Goal: Task Accomplishment & Management: Use online tool/utility

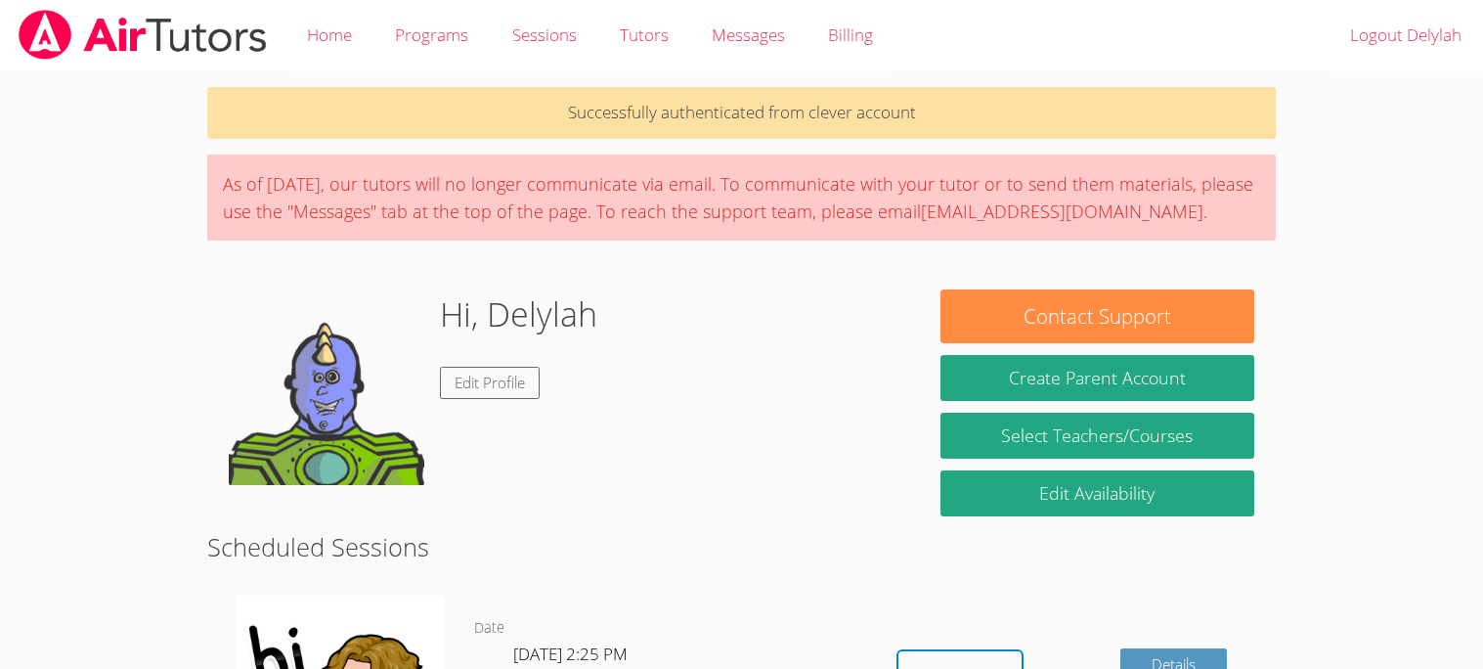
scroll to position [273, 0]
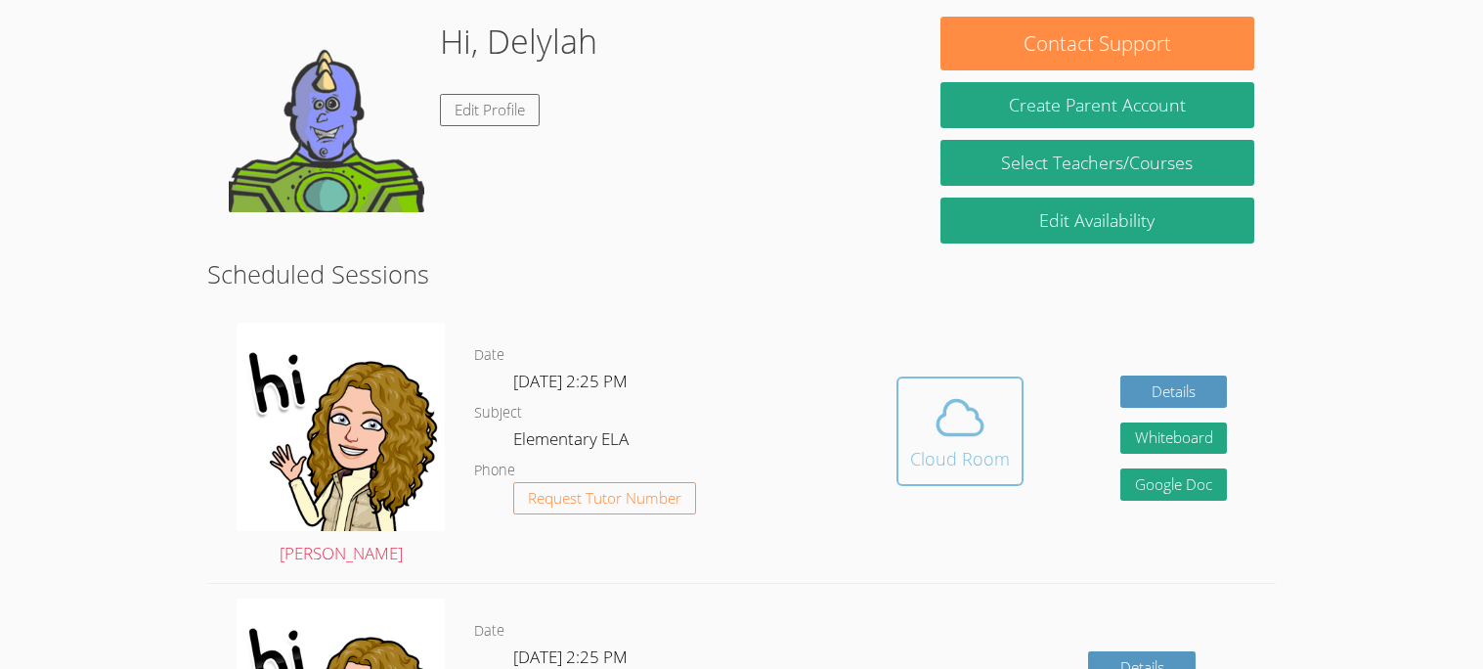
click at [973, 475] on button "Cloud Room" at bounding box center [959, 430] width 127 height 109
click at [964, 483] on button "Cloud Room" at bounding box center [959, 430] width 127 height 109
click at [980, 445] on div "Cloud Room" at bounding box center [960, 458] width 100 height 27
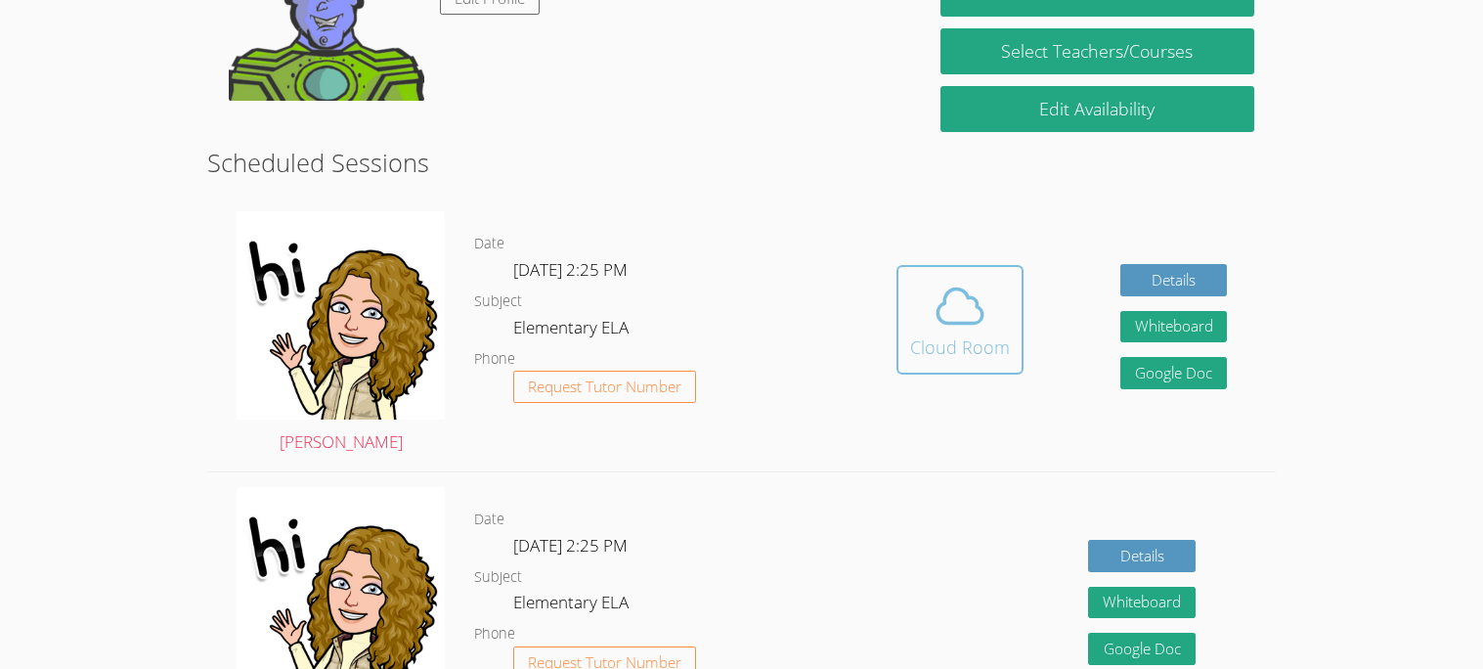
scroll to position [362, 0]
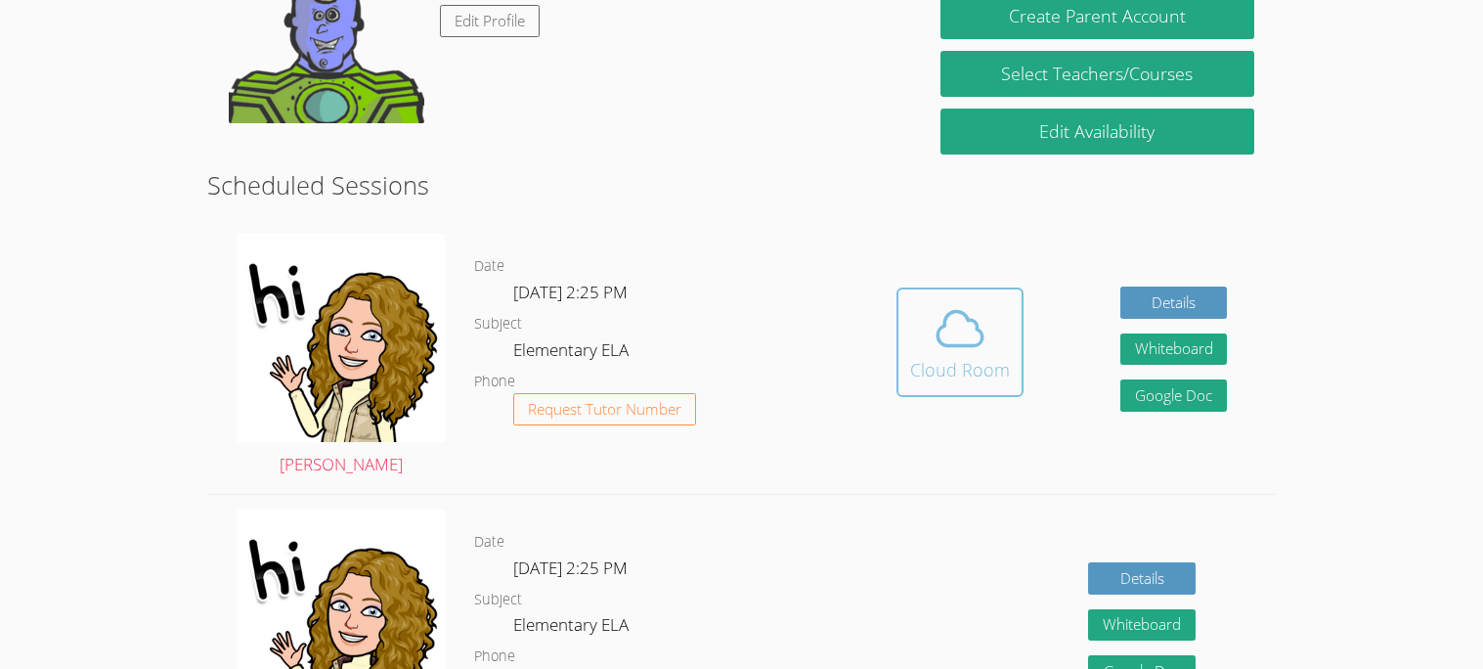
click at [990, 380] on div "Cloud Room" at bounding box center [960, 369] width 100 height 27
click at [985, 378] on div "Cloud Room" at bounding box center [960, 369] width 100 height 27
click at [984, 381] on button "Cloud Room" at bounding box center [959, 341] width 127 height 109
click at [1009, 364] on button "Cloud Room" at bounding box center [959, 341] width 127 height 109
click at [1012, 387] on button "Cloud Room" at bounding box center [959, 341] width 127 height 109
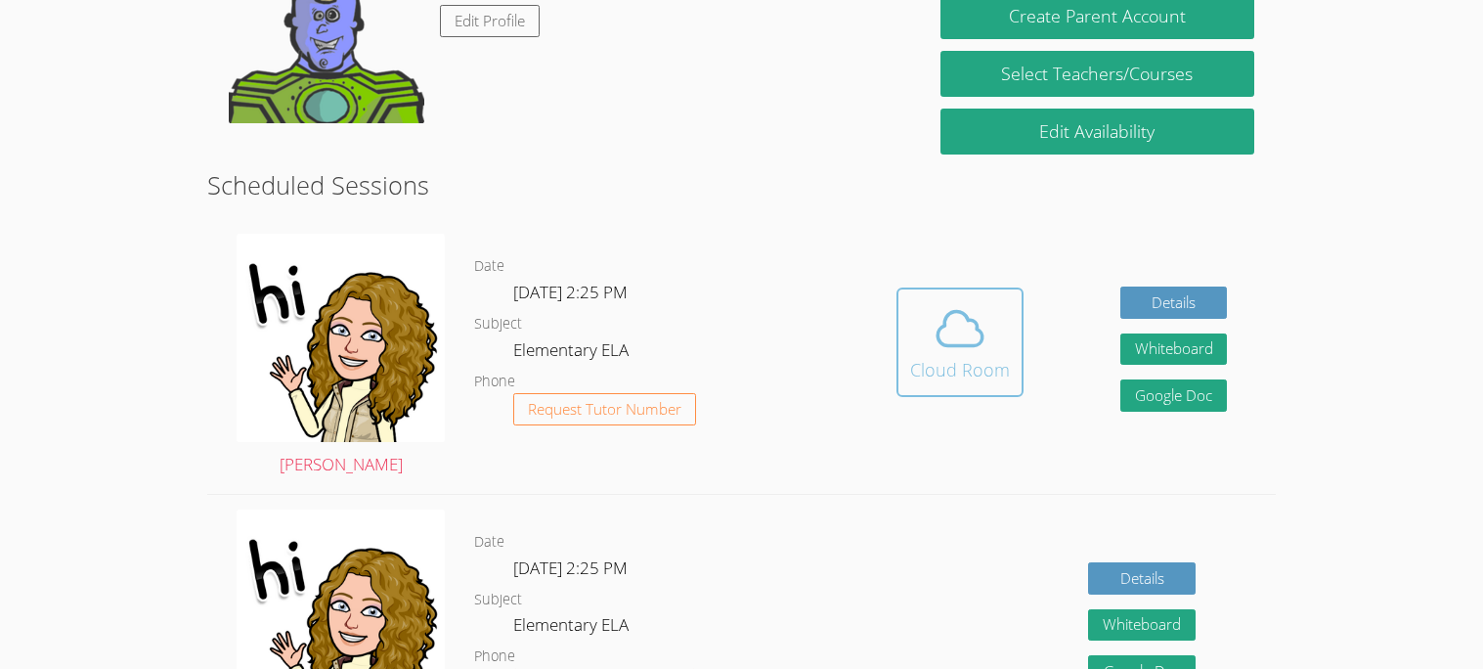
click at [1019, 374] on button "Cloud Room" at bounding box center [959, 341] width 127 height 109
click at [993, 367] on div "Cloud Room" at bounding box center [960, 369] width 100 height 27
click at [977, 376] on div "Cloud Room" at bounding box center [960, 369] width 100 height 27
click at [990, 377] on div "Cloud Room" at bounding box center [960, 369] width 100 height 27
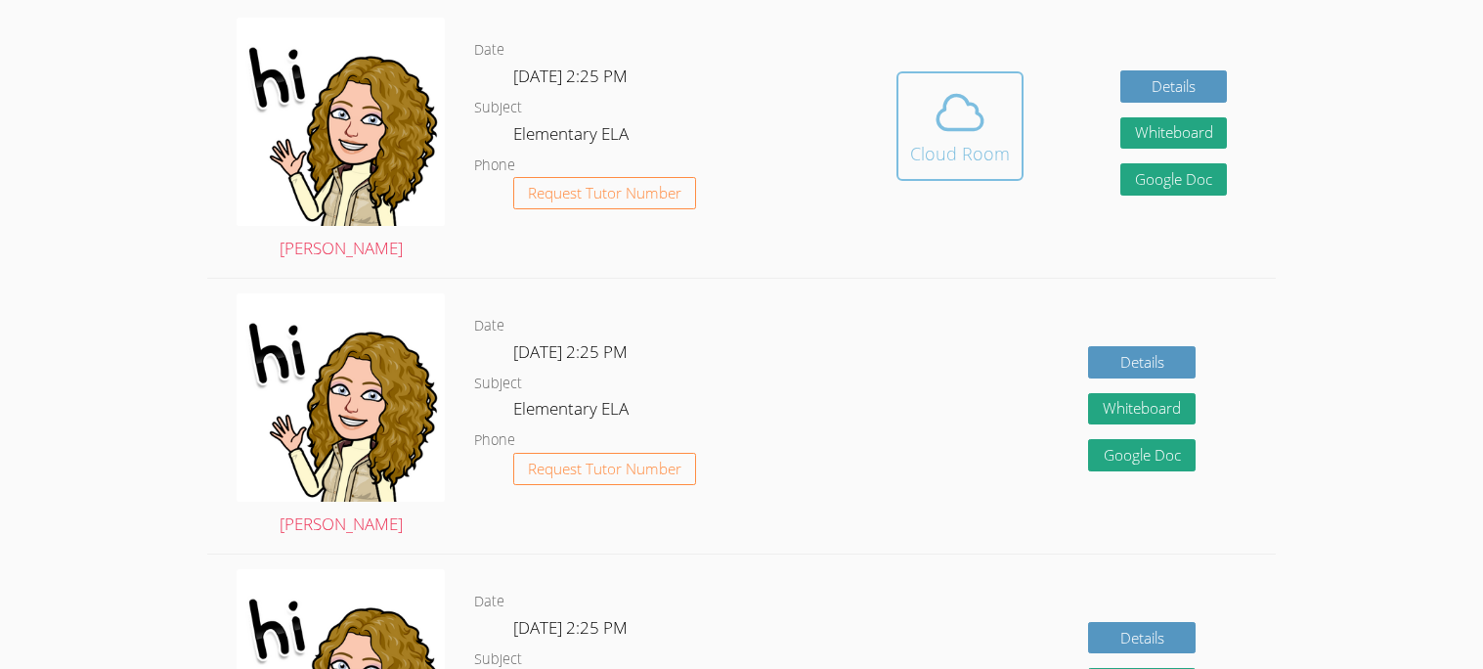
scroll to position [580, 0]
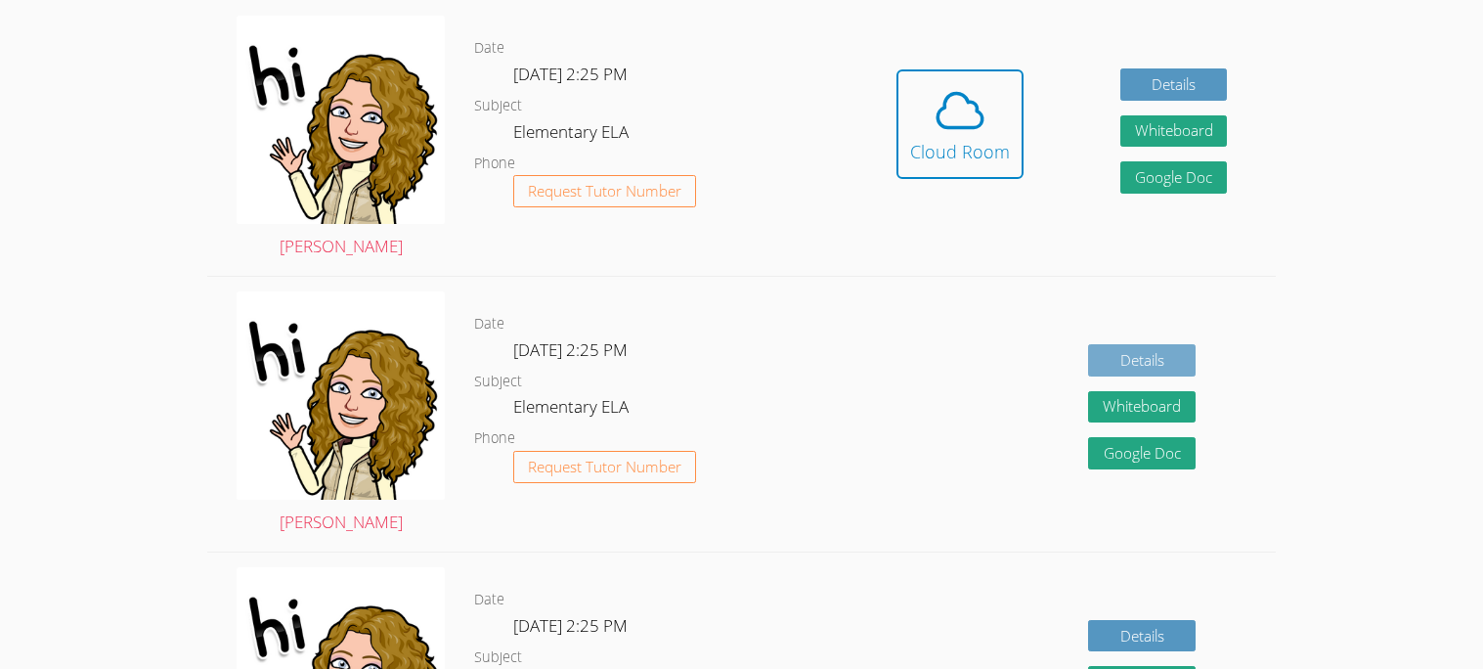
click at [1187, 357] on link "Details" at bounding box center [1142, 360] width 108 height 32
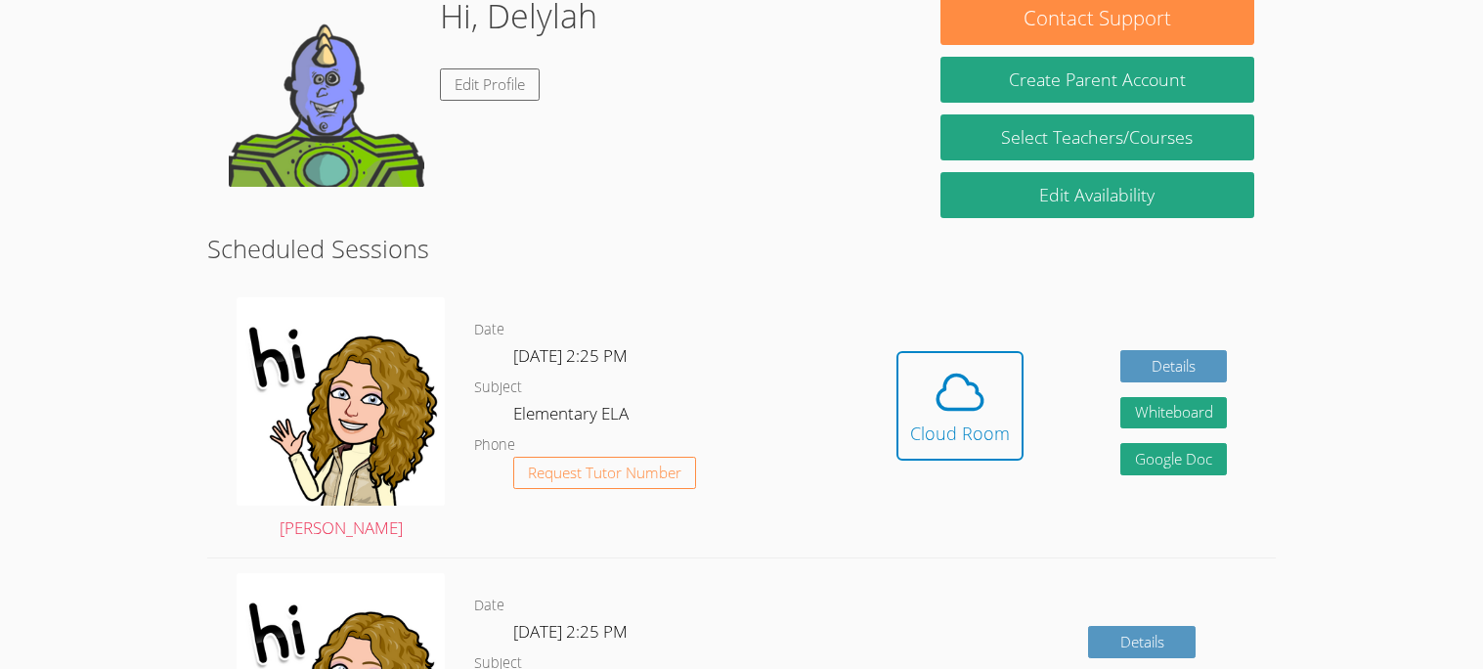
scroll to position [366, 0]
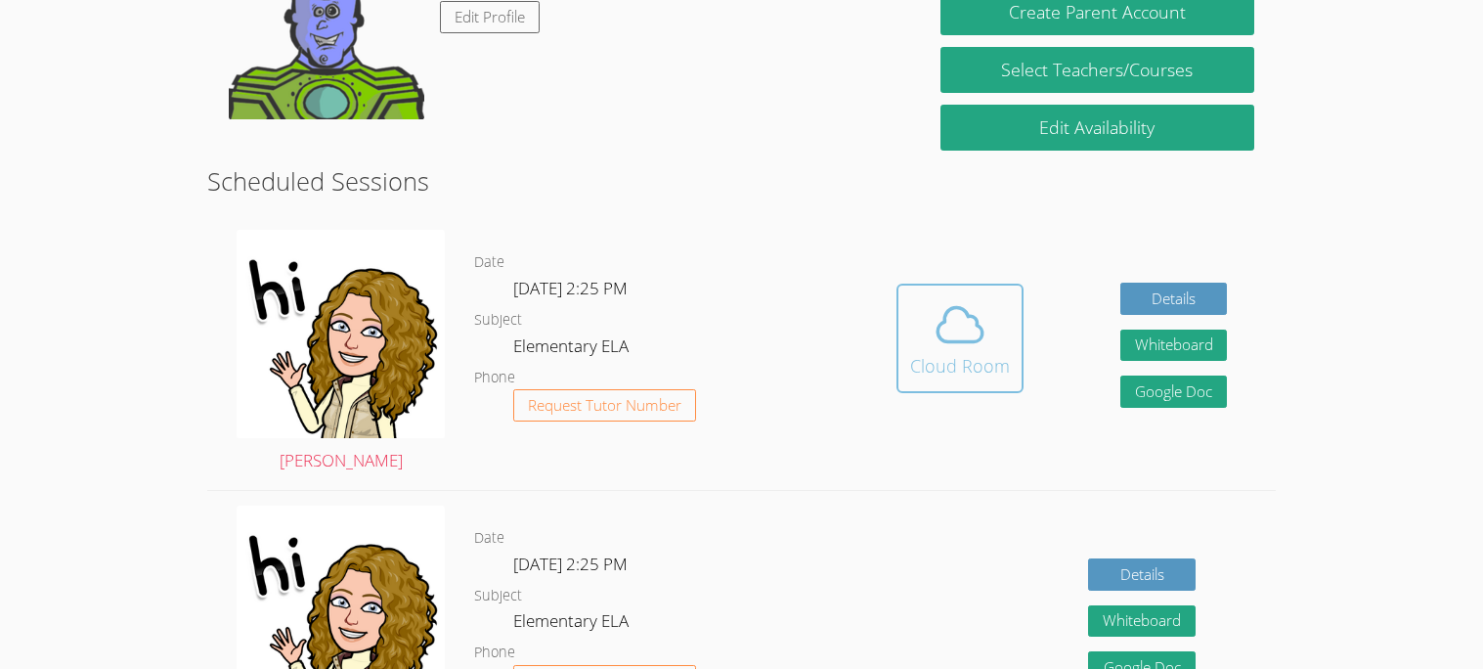
click at [977, 332] on icon at bounding box center [960, 324] width 55 height 55
click at [1017, 433] on div "Hidden Cloud Room Details Whiteboard Hidden Google Doc" at bounding box center [1061, 352] width 427 height 275
click at [974, 328] on icon at bounding box center [960, 324] width 55 height 55
click at [974, 305] on icon at bounding box center [960, 324] width 55 height 55
click at [973, 320] on icon at bounding box center [960, 324] width 55 height 55
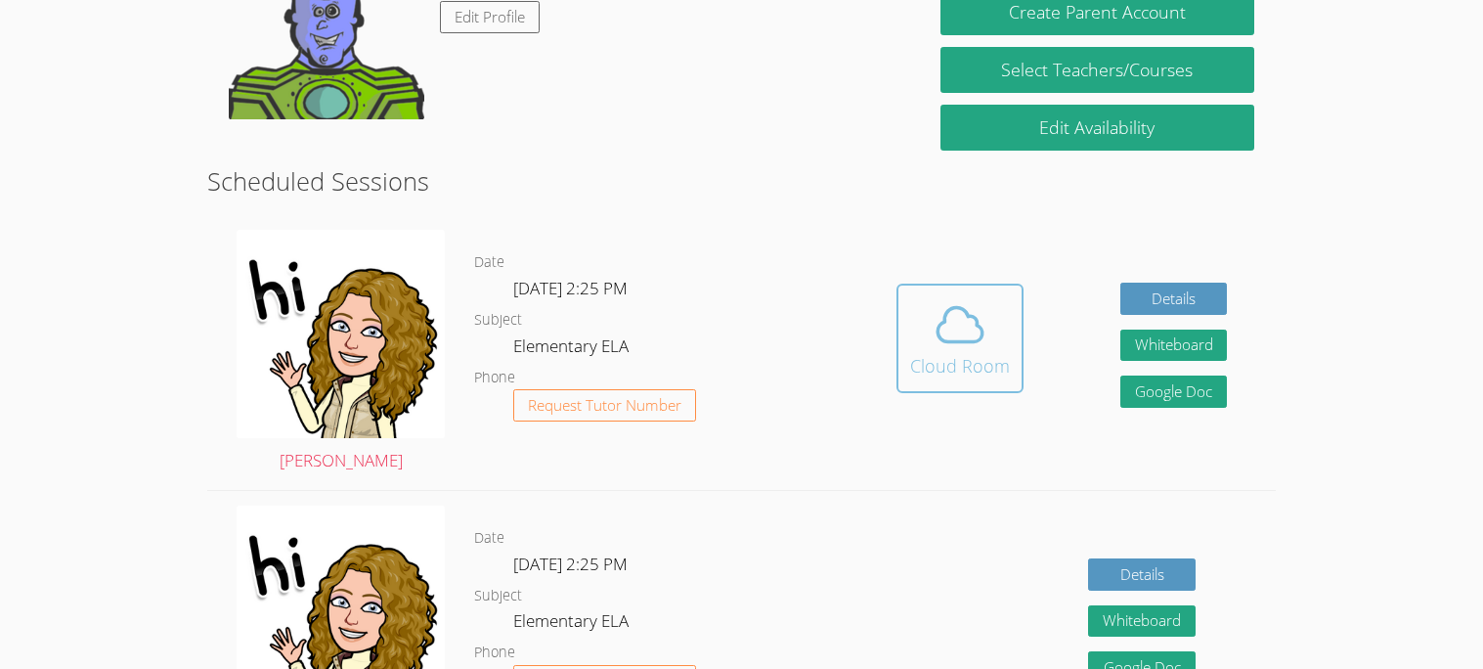
click at [982, 335] on icon at bounding box center [960, 324] width 55 height 55
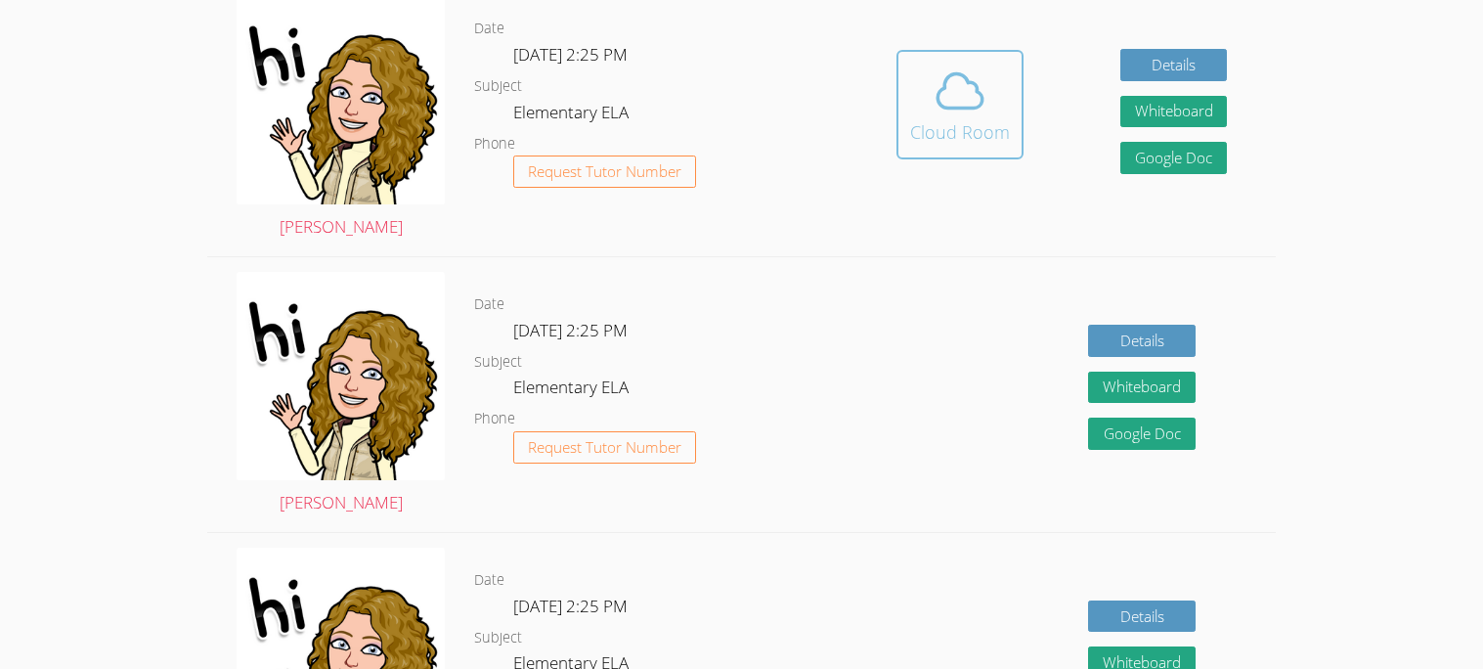
scroll to position [592, 0]
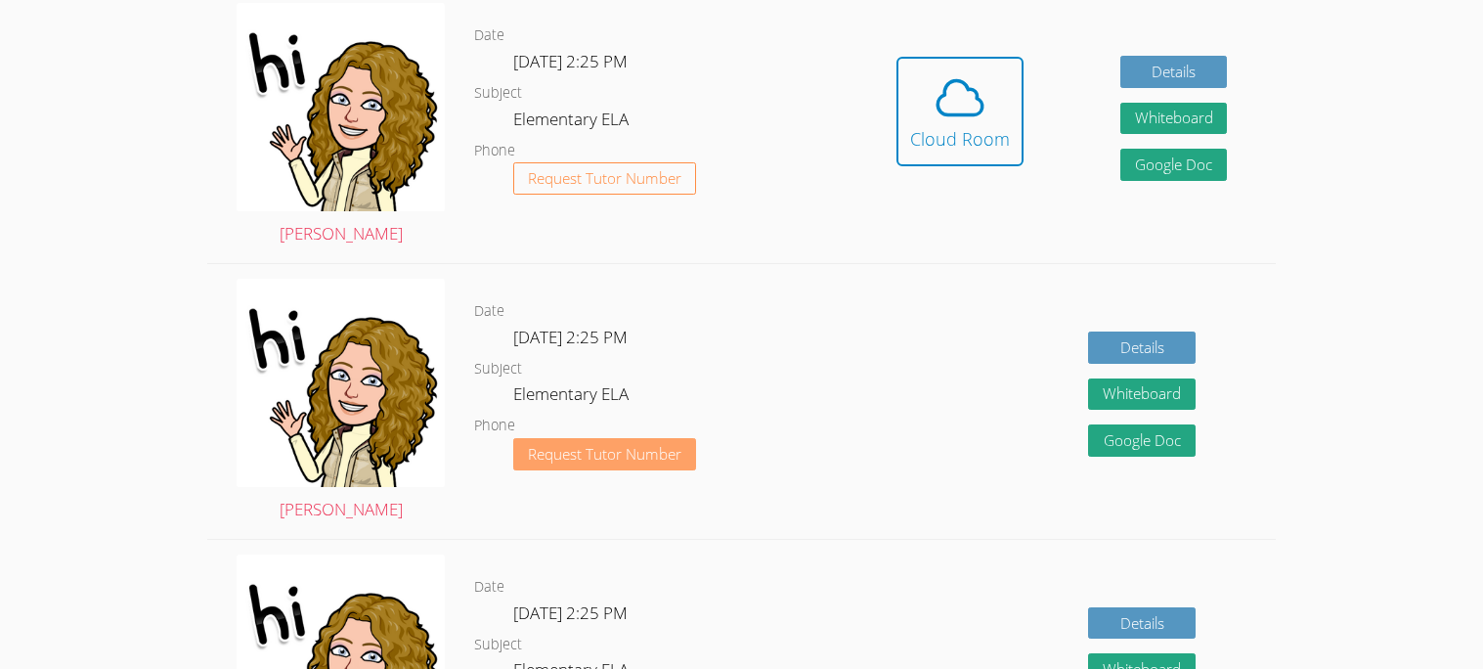
click at [645, 447] on span "Request Tutor Number" at bounding box center [604, 454] width 153 height 15
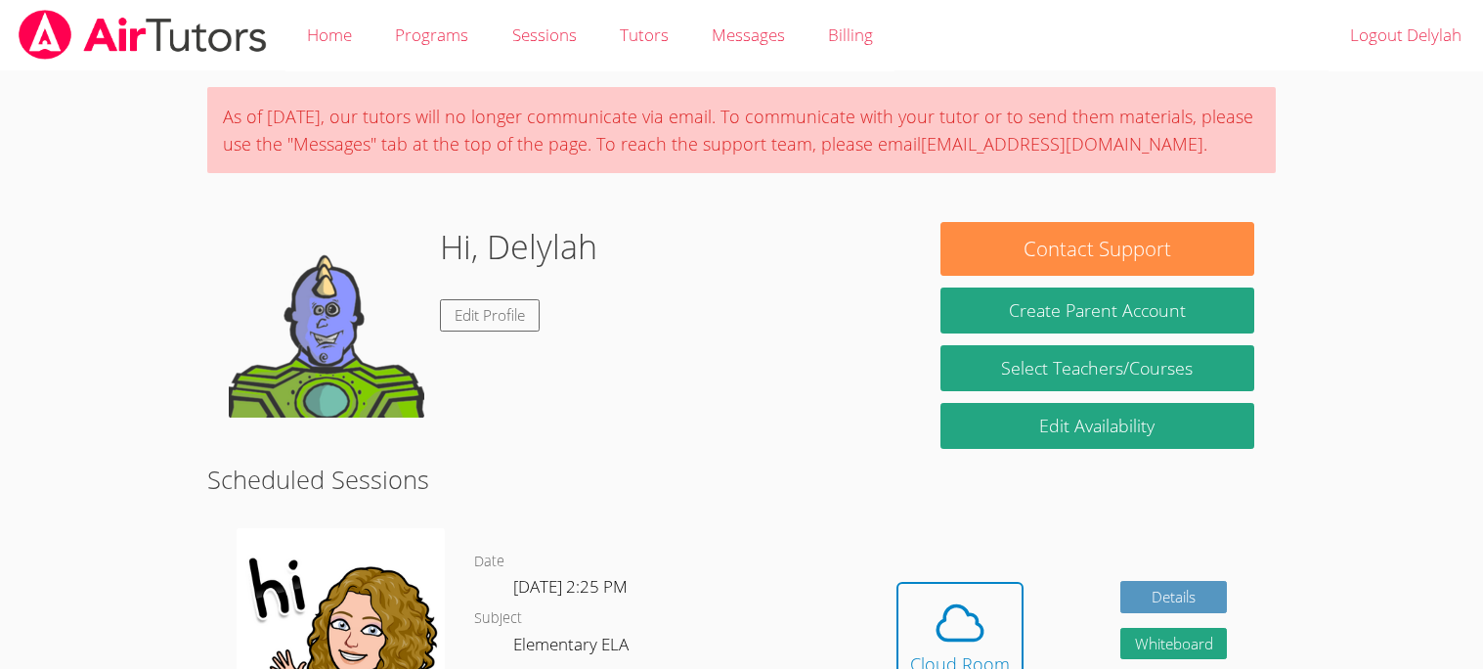
scroll to position [525, 0]
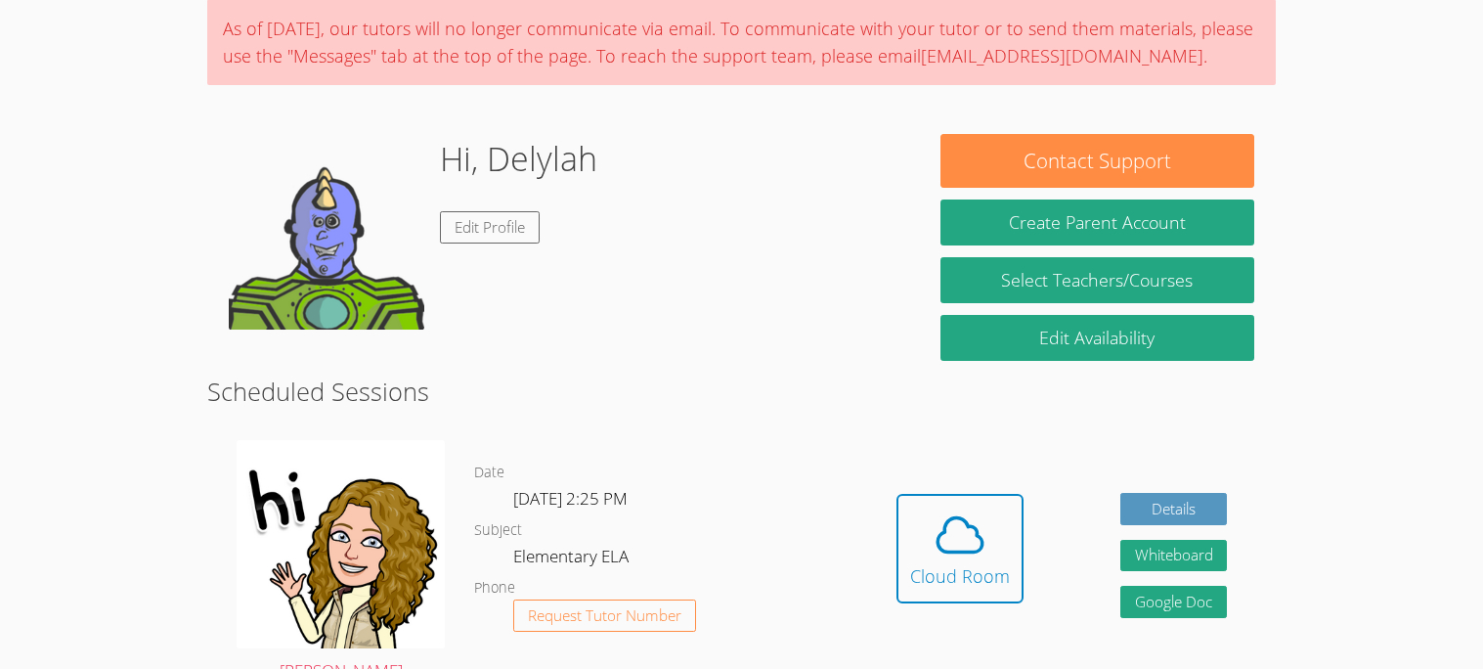
scroll to position [195, 0]
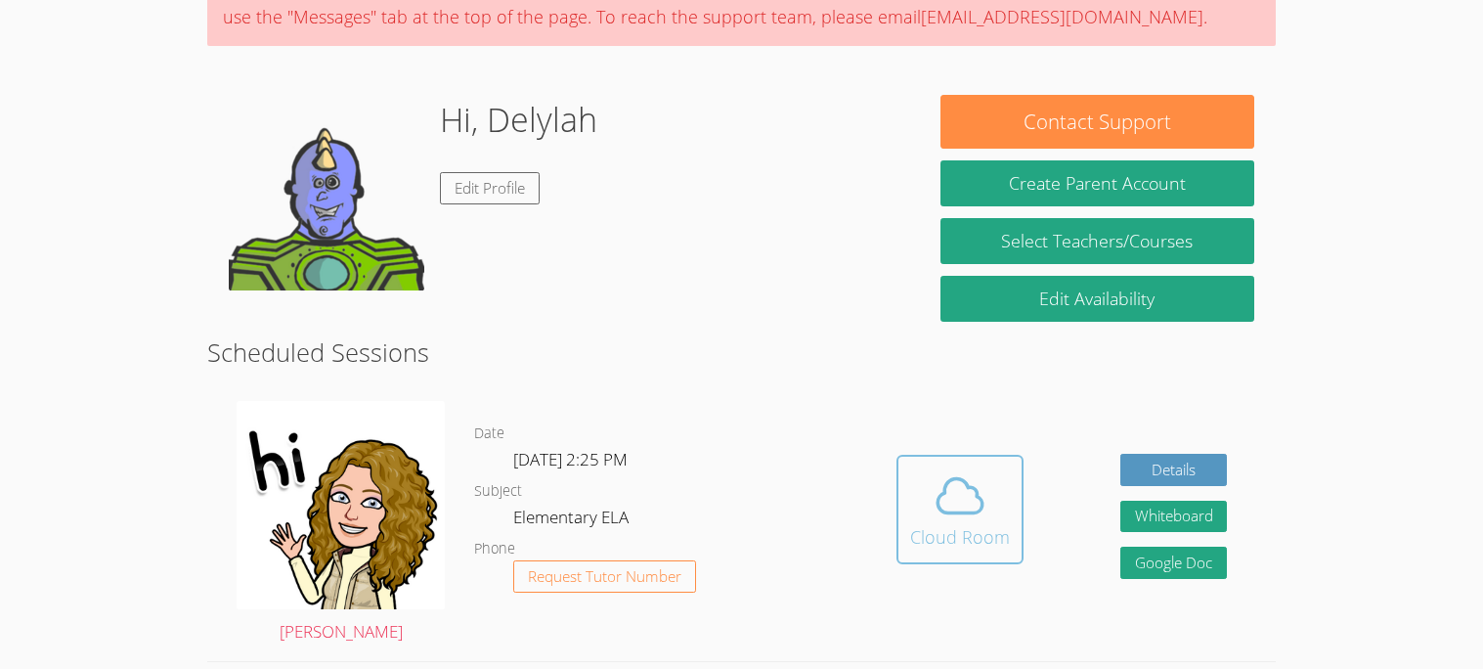
click at [984, 499] on icon at bounding box center [960, 495] width 55 height 55
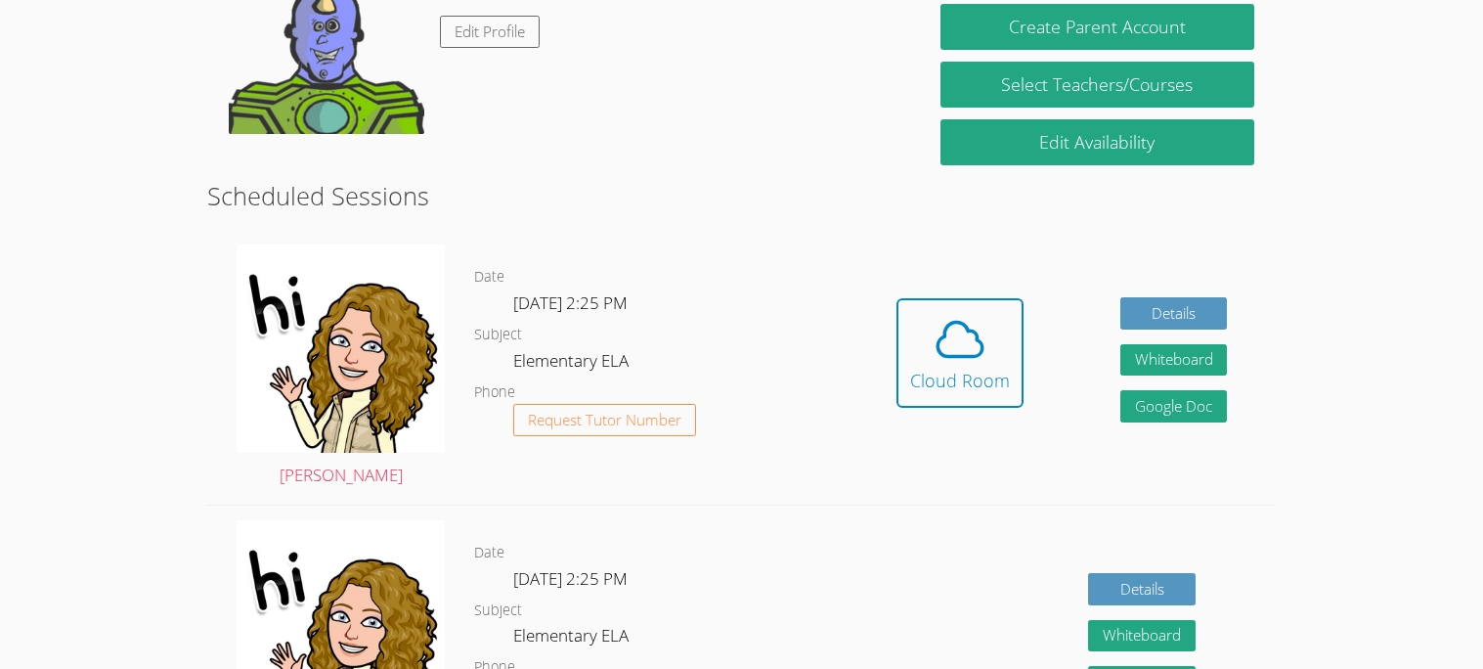
scroll to position [429, 0]
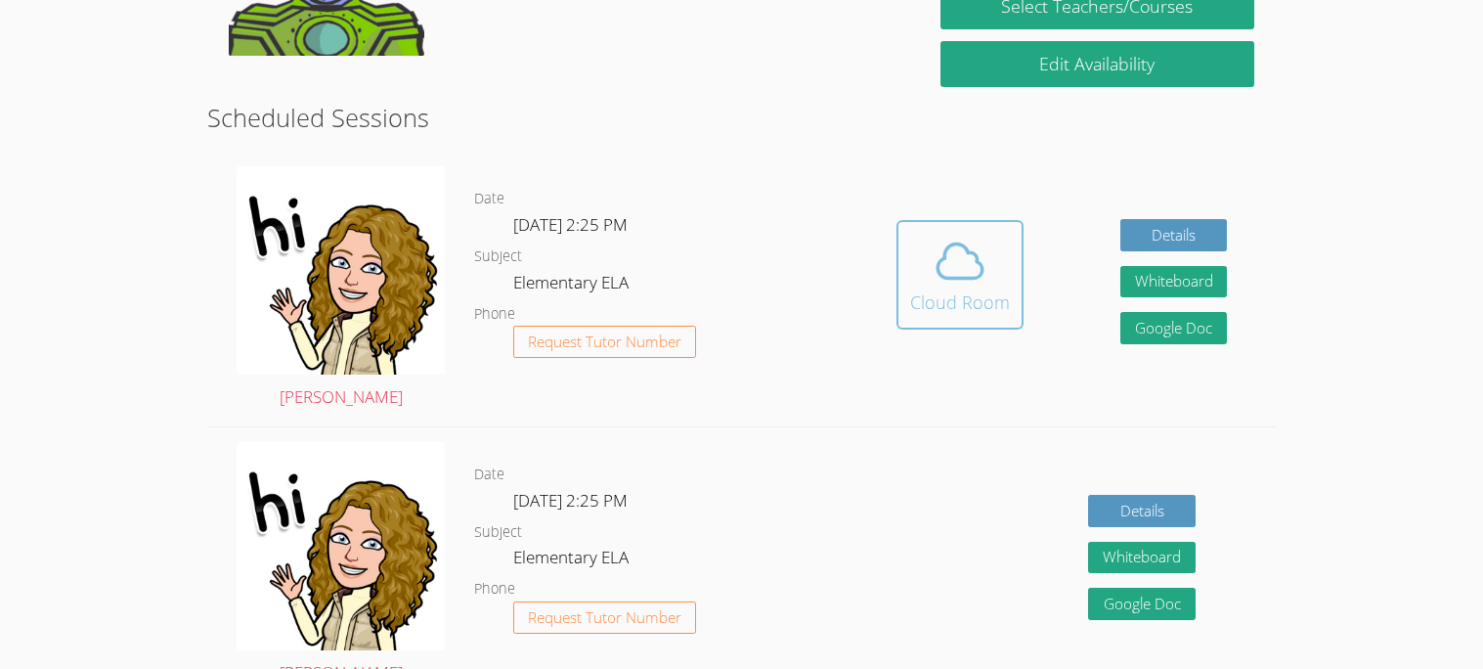
click at [970, 234] on icon at bounding box center [960, 261] width 55 height 55
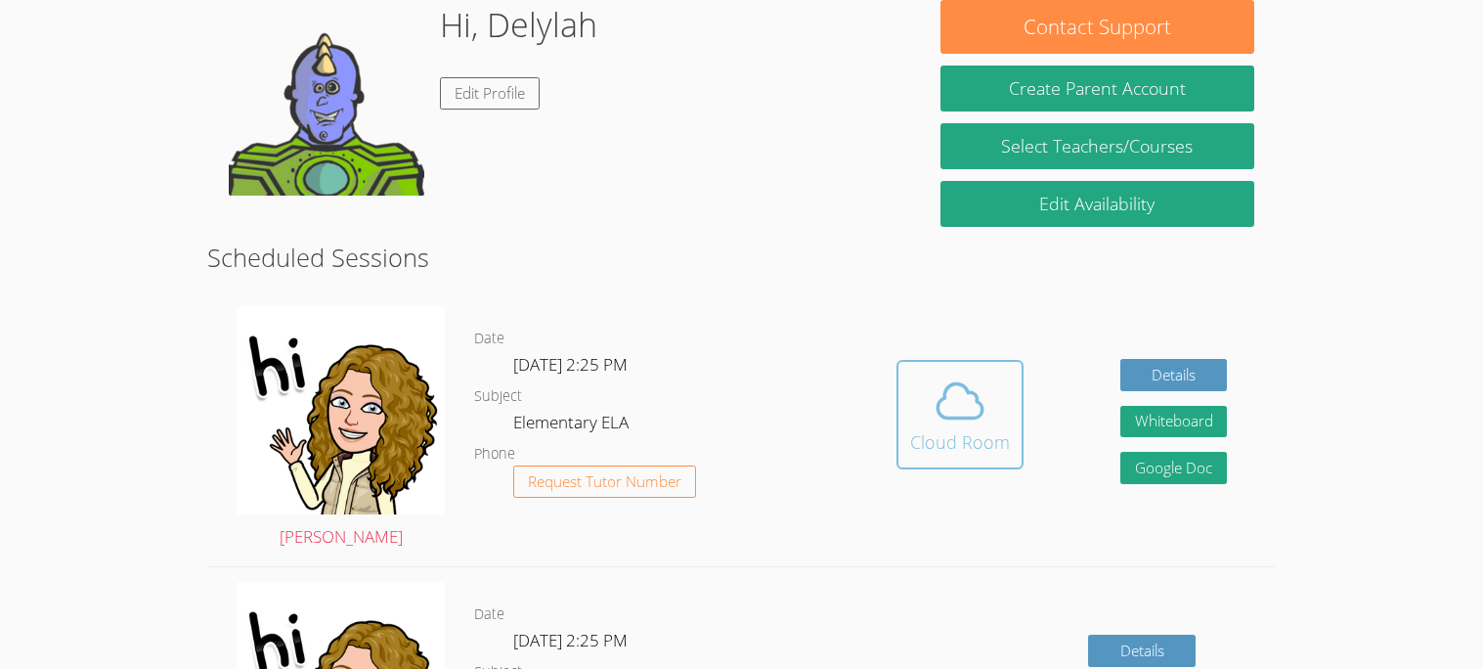
scroll to position [282, 0]
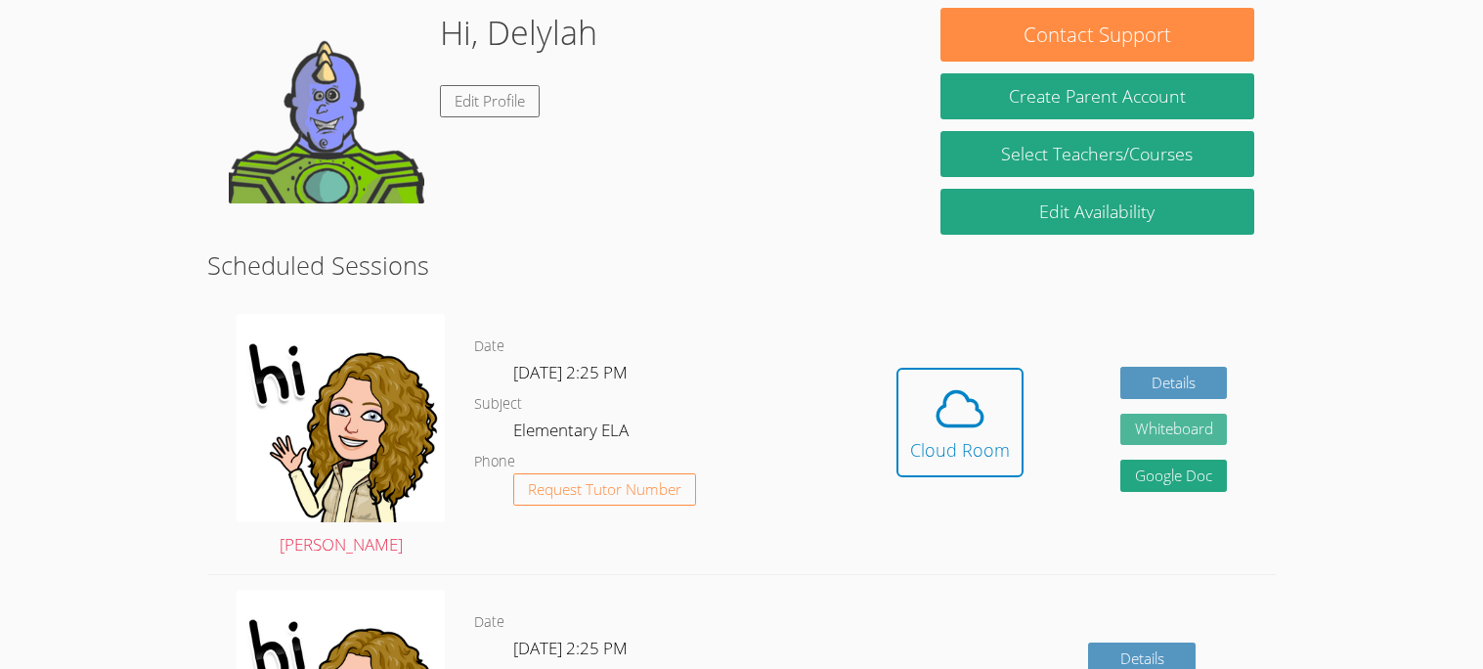
click at [1196, 444] on button "Whiteboard" at bounding box center [1174, 429] width 108 height 32
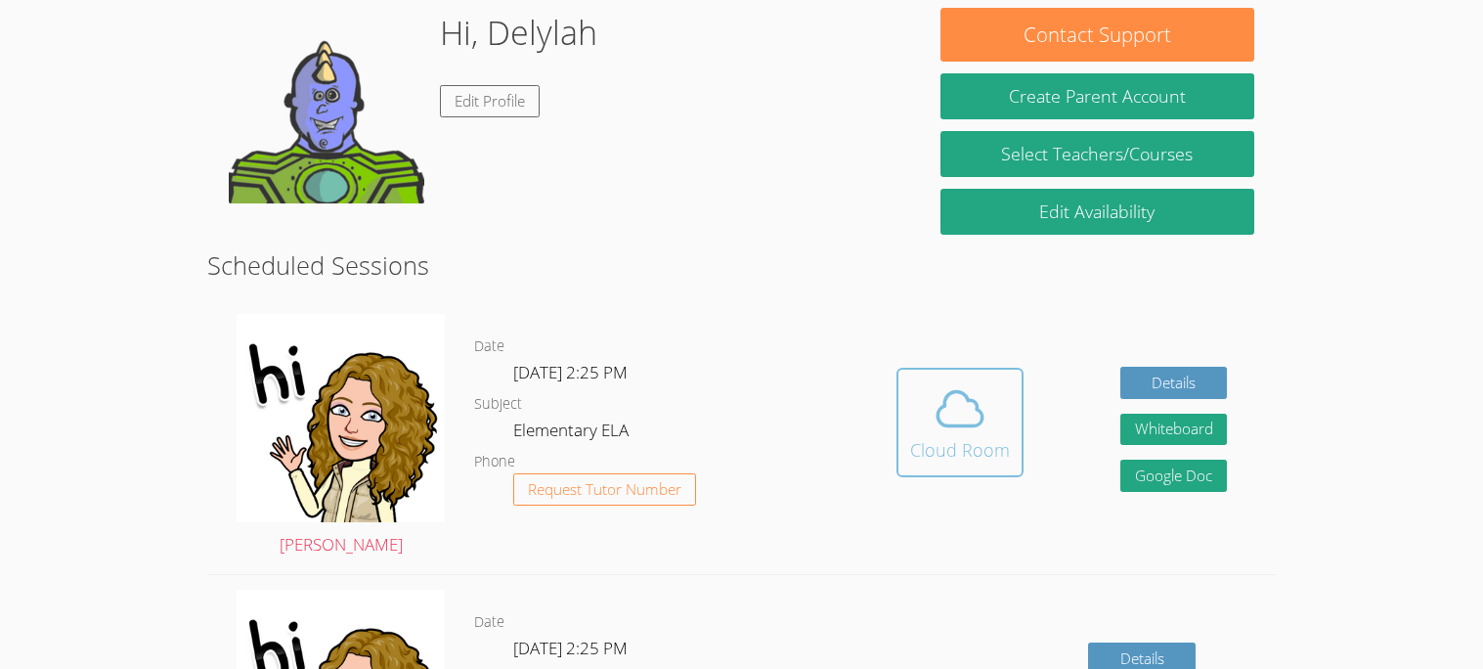
click at [914, 468] on button "Cloud Room" at bounding box center [959, 422] width 127 height 109
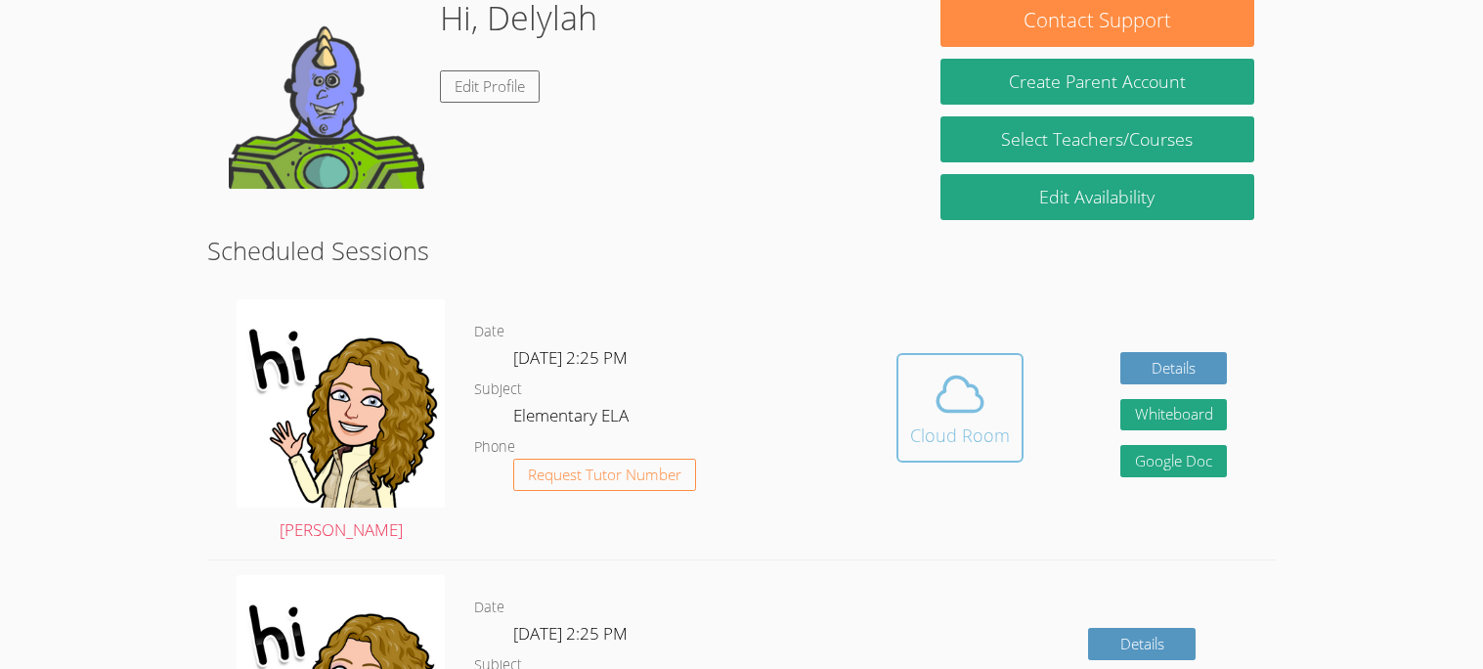
scroll to position [299, 0]
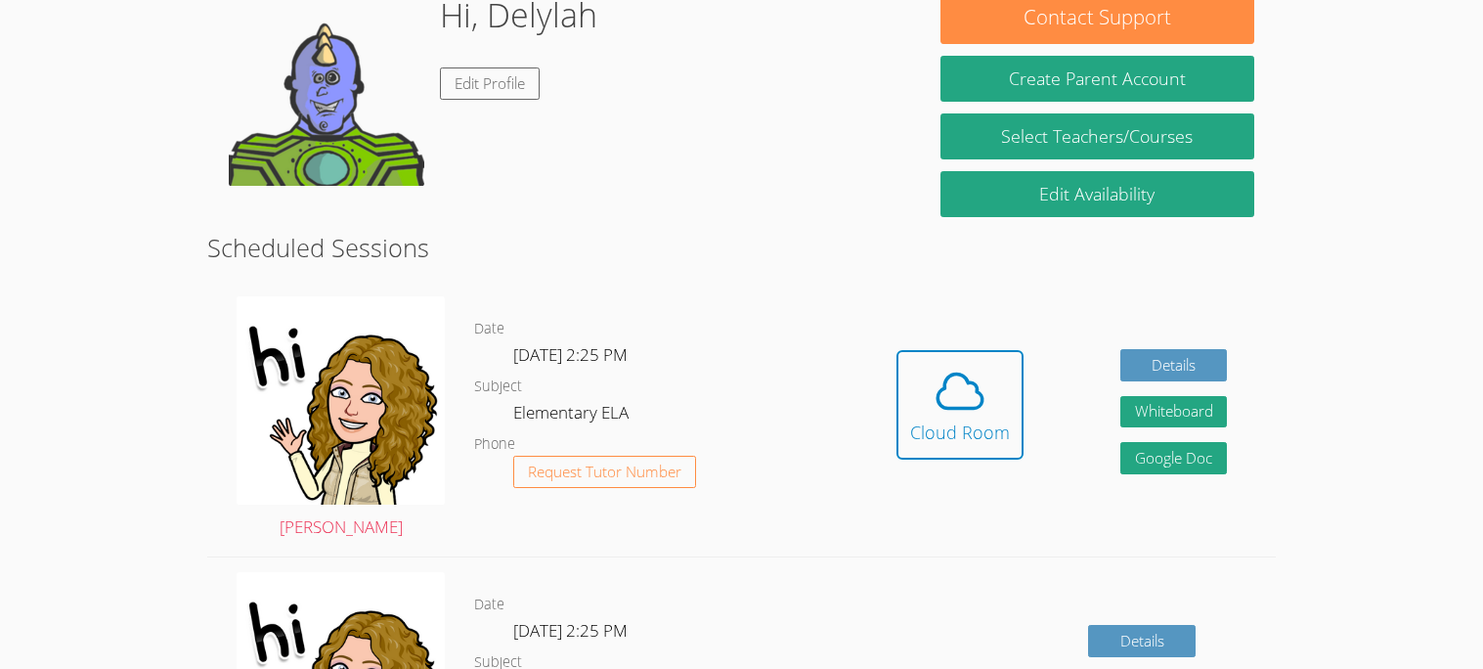
click at [894, 408] on div "Hidden Cloud Room Details Whiteboard Hidden Google Doc" at bounding box center [1061, 419] width 427 height 275
click at [949, 420] on div "Cloud Room" at bounding box center [960, 431] width 100 height 27
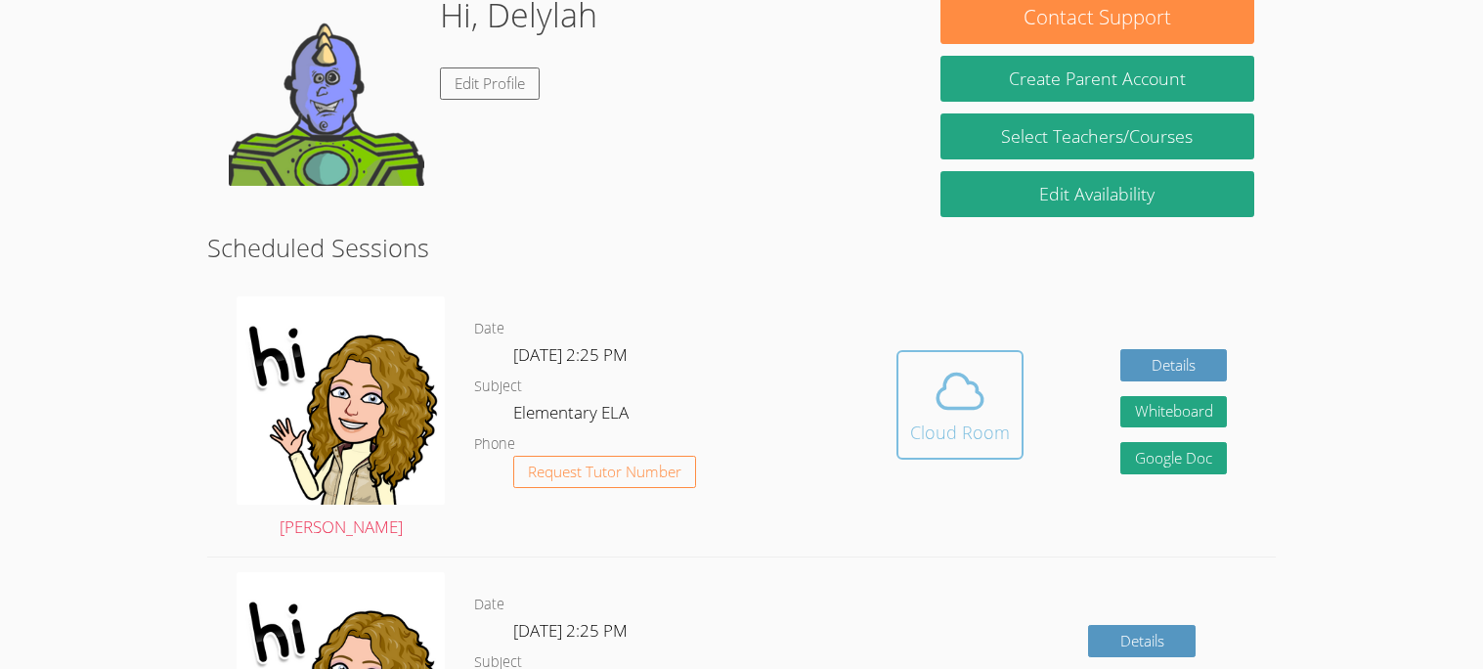
click at [950, 408] on icon at bounding box center [959, 390] width 45 height 34
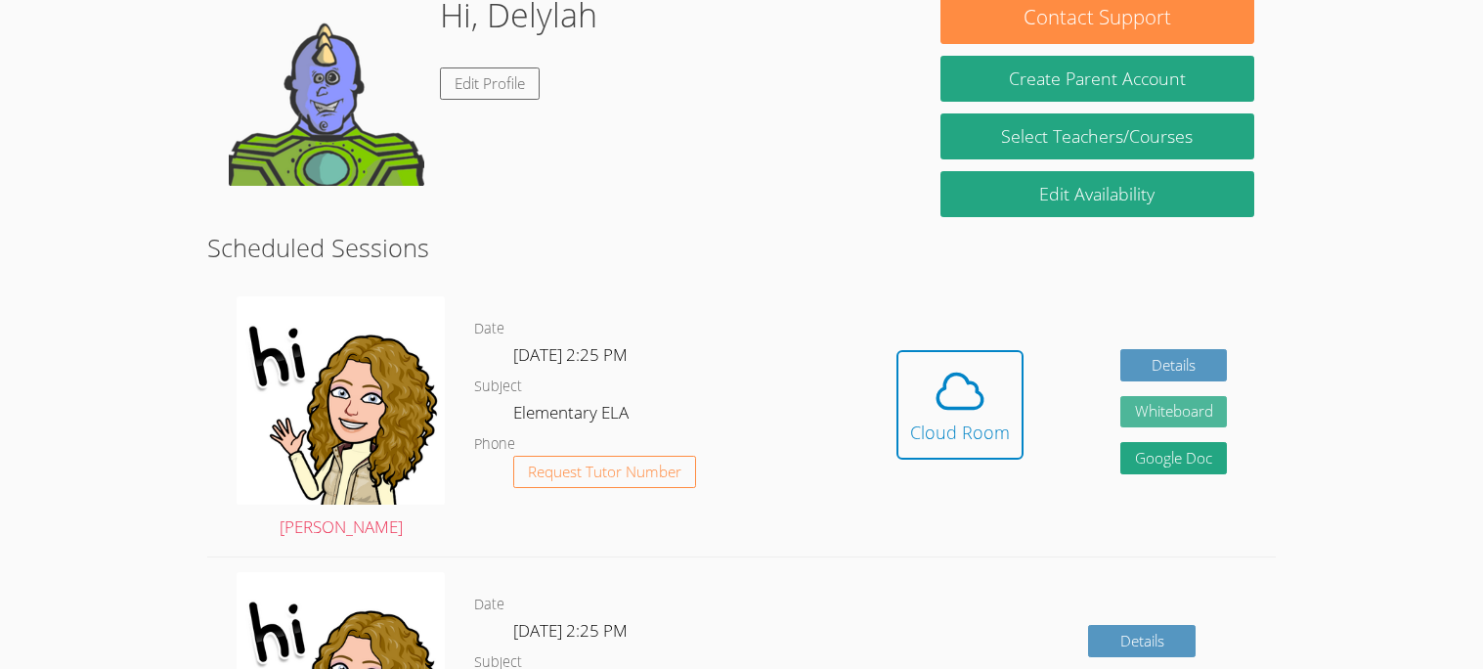
click at [1194, 423] on button "Whiteboard" at bounding box center [1174, 412] width 108 height 32
click at [1200, 413] on button "Whiteboard" at bounding box center [1174, 412] width 108 height 32
click at [1184, 401] on button "Whiteboard" at bounding box center [1174, 412] width 108 height 32
click at [1163, 407] on button "Whiteboard" at bounding box center [1174, 412] width 108 height 32
click at [646, 468] on span "Request Tutor Number" at bounding box center [604, 471] width 153 height 15
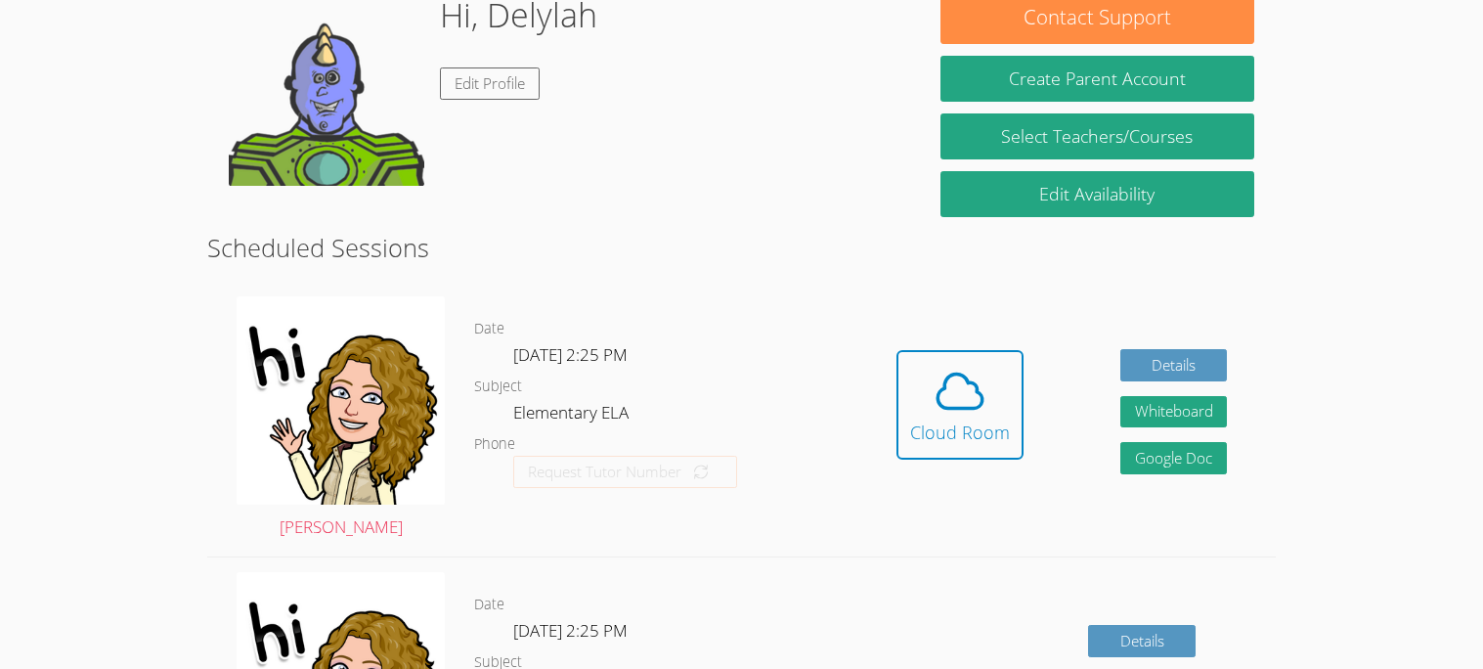
click at [946, 327] on div "Hidden Cloud Room Details Whiteboard Hidden Google Doc" at bounding box center [1061, 419] width 427 height 275
click at [957, 352] on button "Cloud Room" at bounding box center [959, 404] width 127 height 109
click at [999, 350] on button "Cloud Room" at bounding box center [959, 404] width 127 height 109
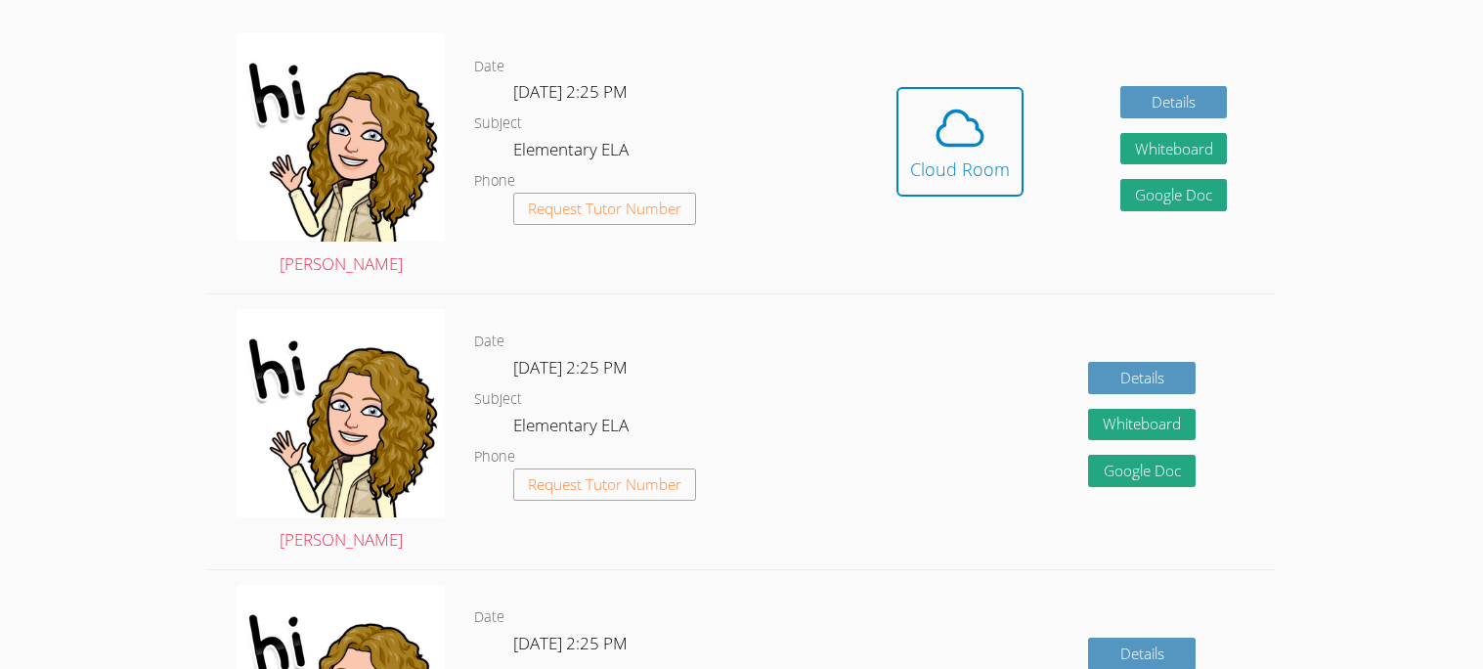
scroll to position [516, 0]
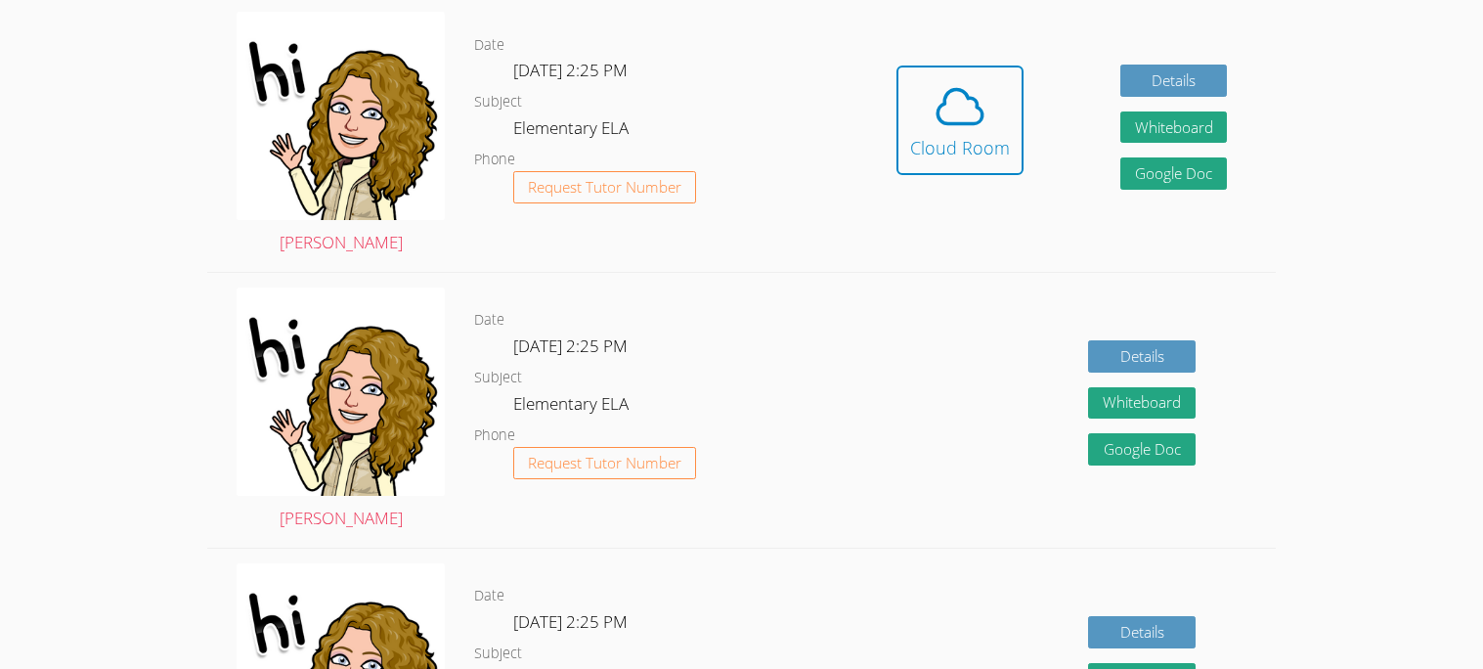
click at [846, 434] on dl "Date [DATE] 2:25 PM Subject Elementary ELA Phone Request Tutor Number" at bounding box center [660, 409] width 373 height 203
click at [856, 429] on div "Details Whiteboard Hidden Google Doc" at bounding box center [1061, 410] width 427 height 275
click at [1171, 340] on link "Details" at bounding box center [1142, 356] width 108 height 32
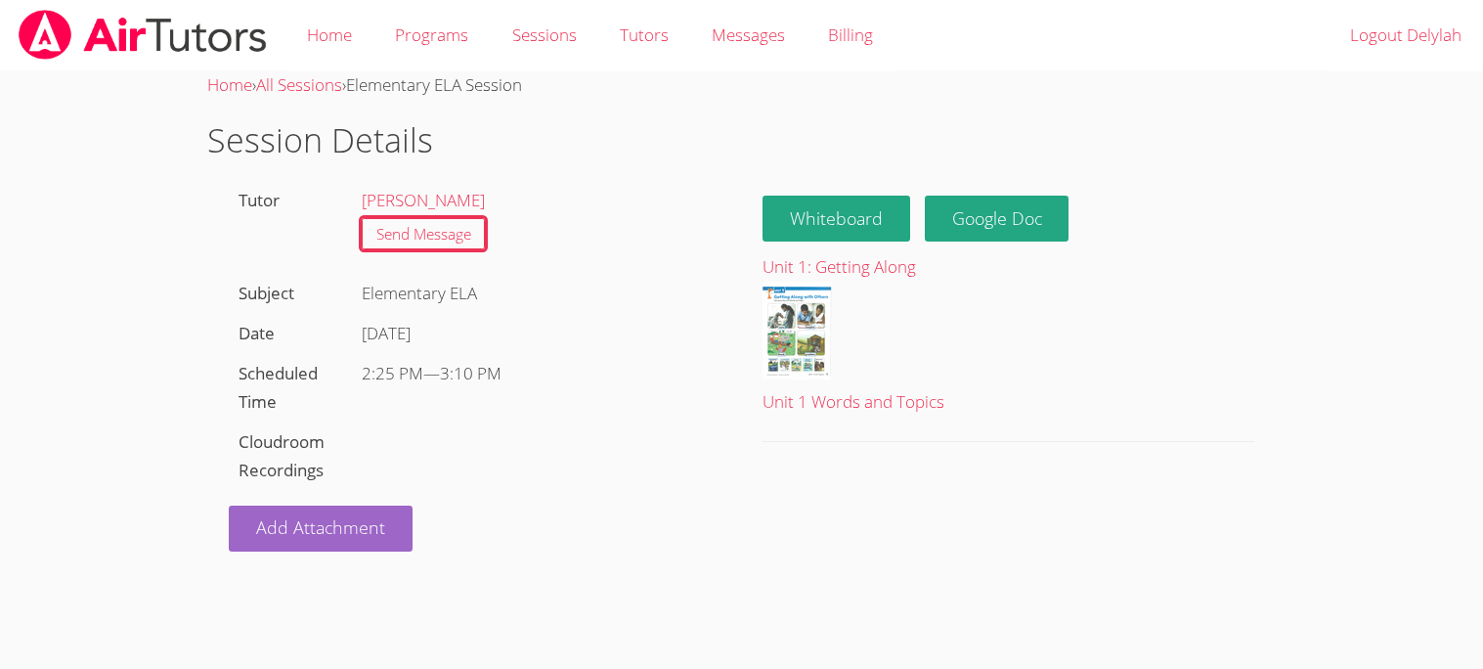
click at [1051, 441] on hr at bounding box center [1007, 441] width 491 height 1
click at [1051, 431] on div "Unit 1: Getting Along Unit 1 Words and Topics" at bounding box center [1007, 347] width 491 height 189
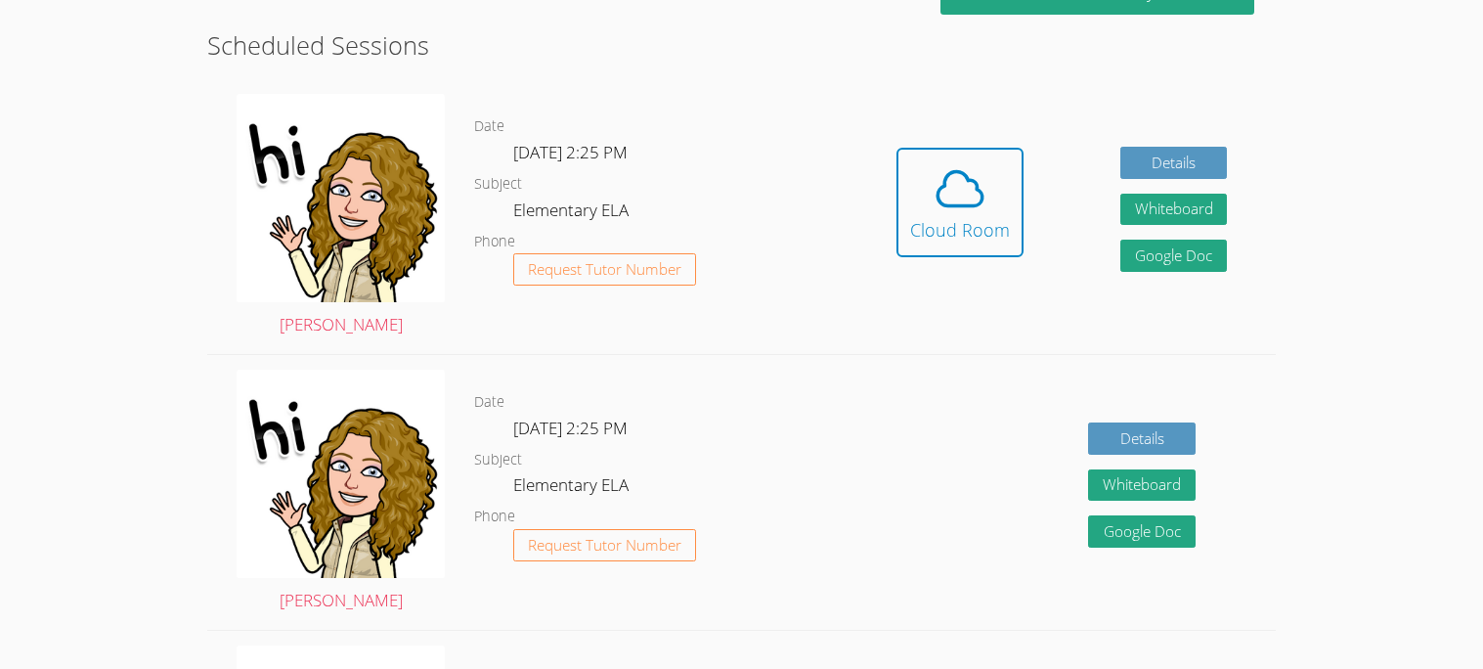
scroll to position [504, 0]
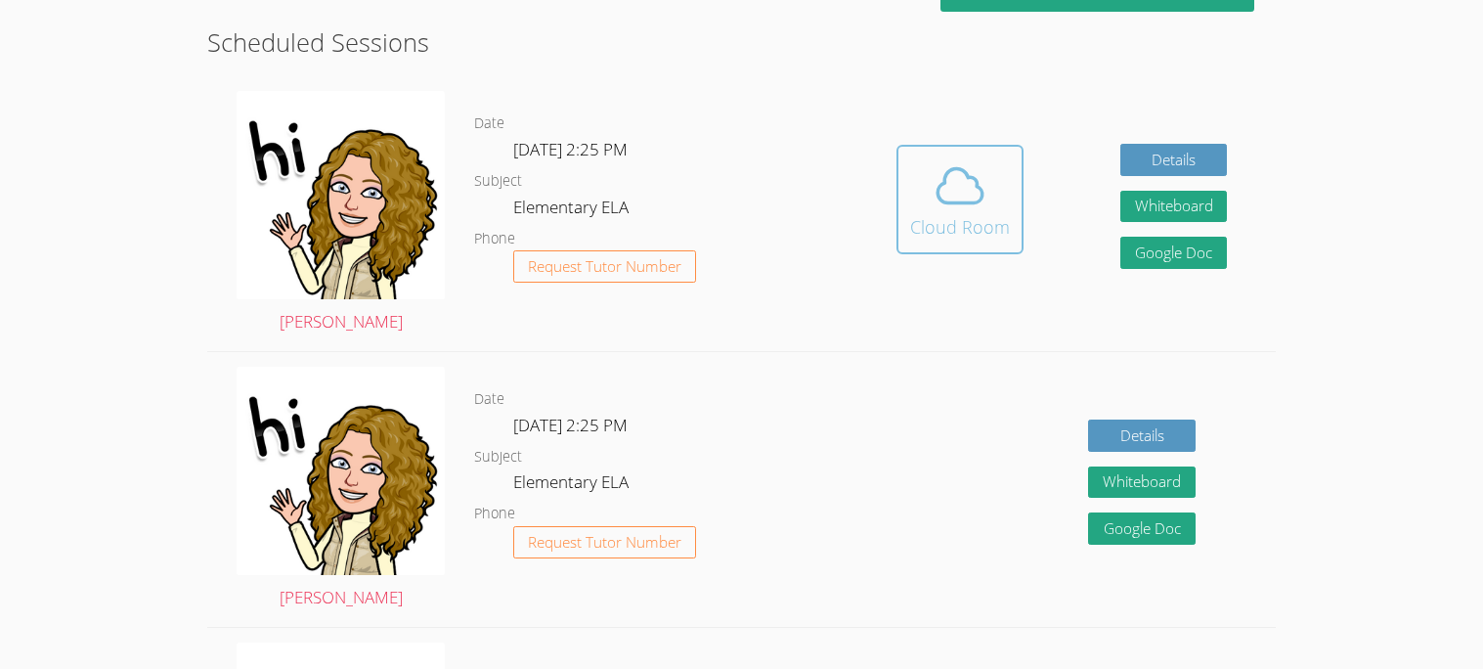
click at [963, 225] on div "Cloud Room" at bounding box center [960, 226] width 100 height 27
click at [969, 196] on icon at bounding box center [960, 185] width 55 height 55
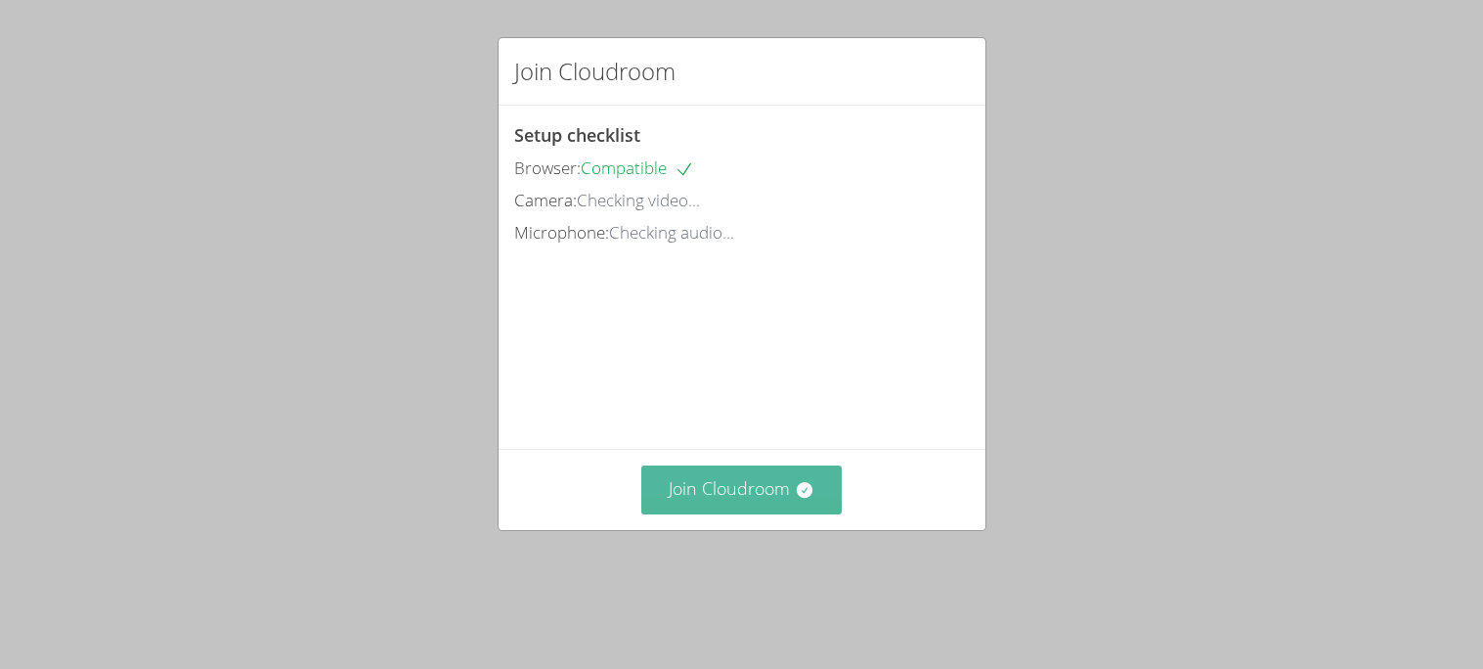
click at [796, 513] on button "Join Cloudroom" at bounding box center [741, 489] width 200 height 48
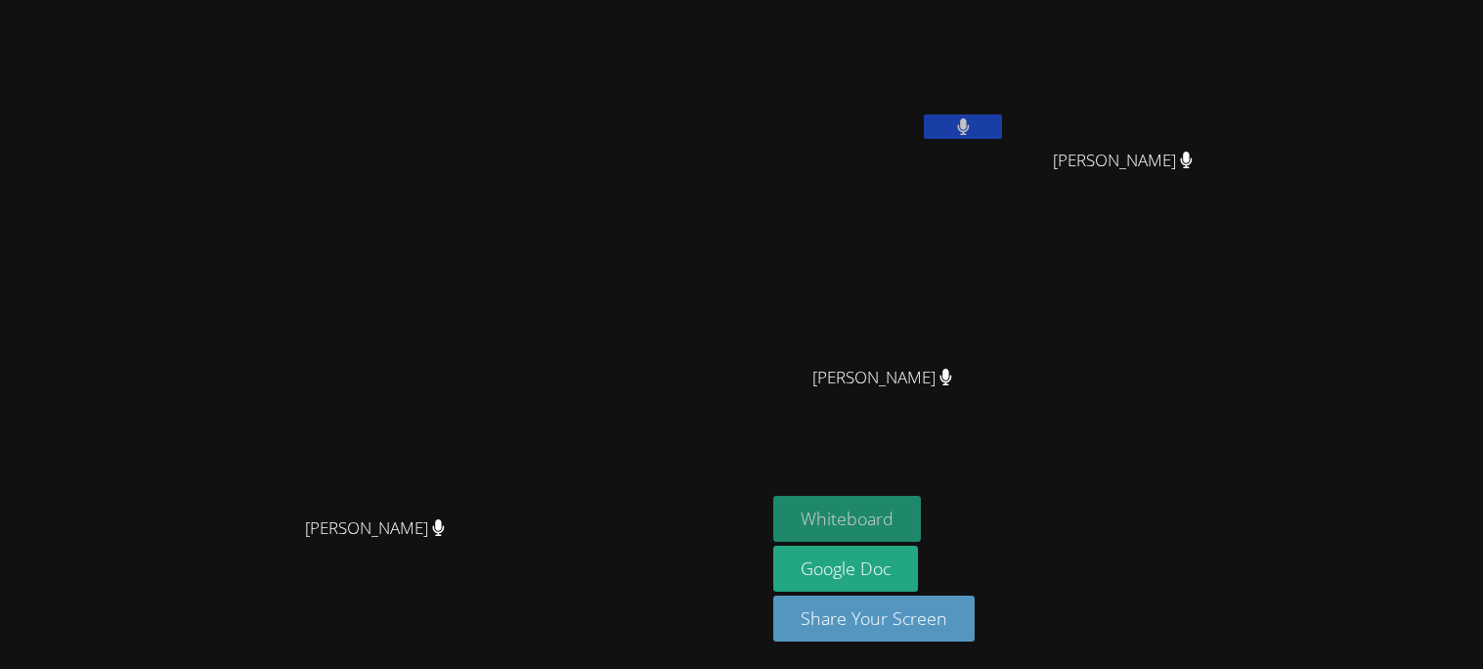
click at [921, 537] on button "Whiteboard" at bounding box center [847, 519] width 148 height 46
